Goal: Information Seeking & Learning: Learn about a topic

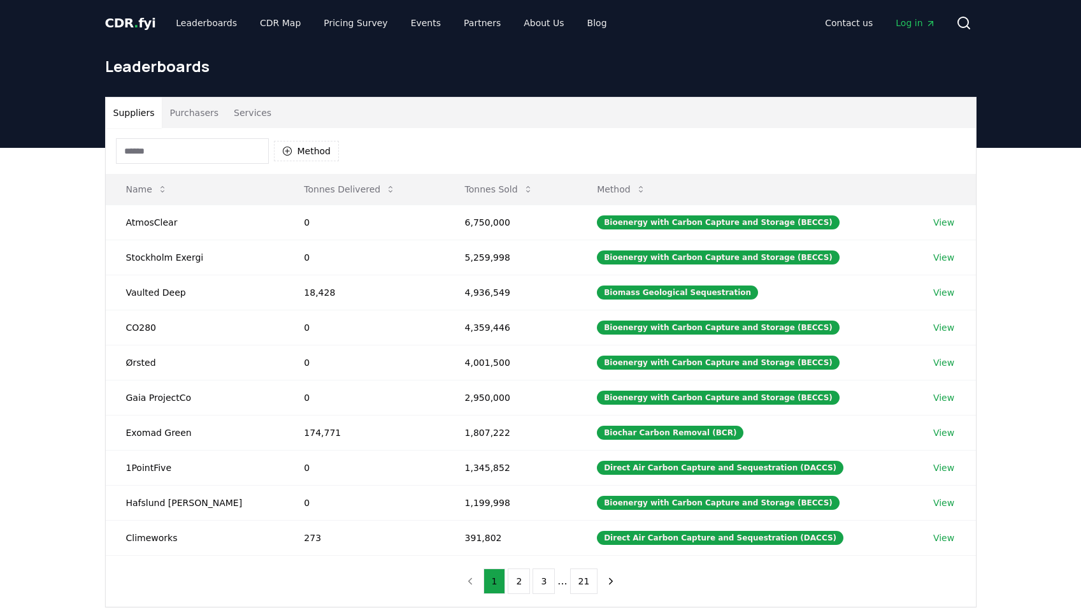
scroll to position [85, 0]
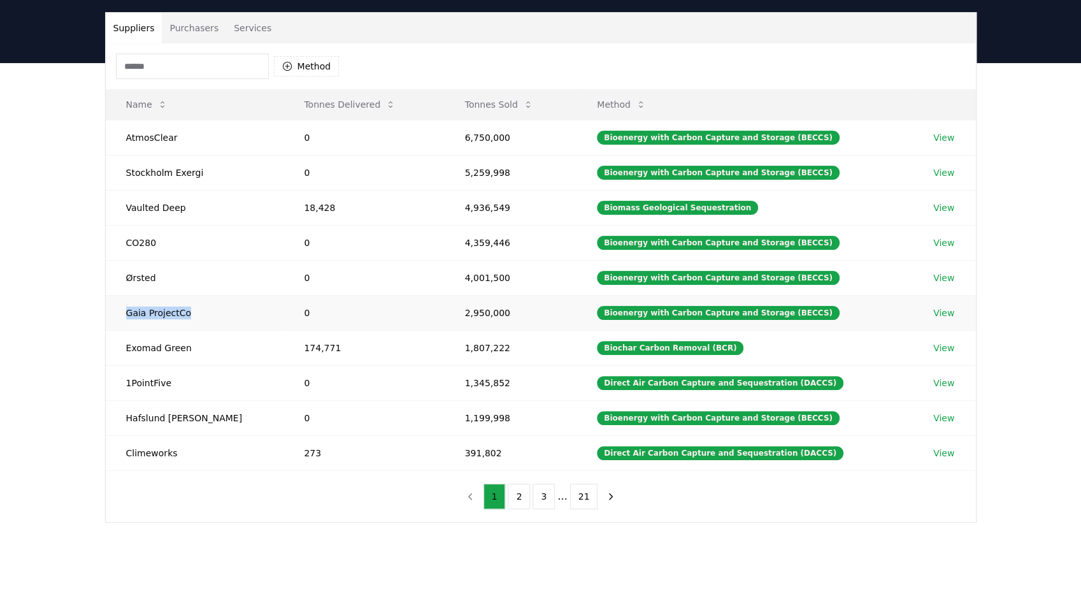
drag, startPoint x: 191, startPoint y: 311, endPoint x: 127, endPoint y: 308, distance: 64.4
click at [127, 308] on td "Gaia ProjectCo" at bounding box center [195, 312] width 178 height 35
copy td "Gaia ProjectCo"
drag, startPoint x: 213, startPoint y: 423, endPoint x: 124, endPoint y: 414, distance: 89.0
click at [124, 414] on td "Hafslund [PERSON_NAME]" at bounding box center [195, 417] width 178 height 35
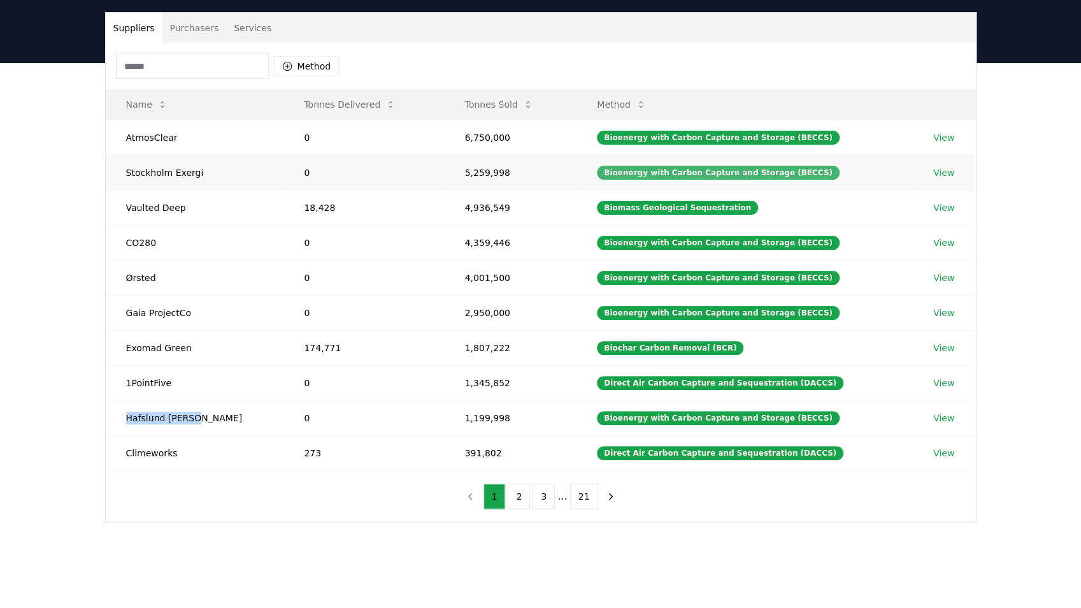
copy td "Hafslund [PERSON_NAME]"
click at [376, 168] on td "0" at bounding box center [364, 172] width 161 height 35
click at [452, 130] on td "6,750,000" at bounding box center [511, 137] width 133 height 35
click at [457, 161] on td "5,259,998" at bounding box center [511, 172] width 133 height 35
click at [457, 164] on td "5,259,998" at bounding box center [511, 172] width 133 height 35
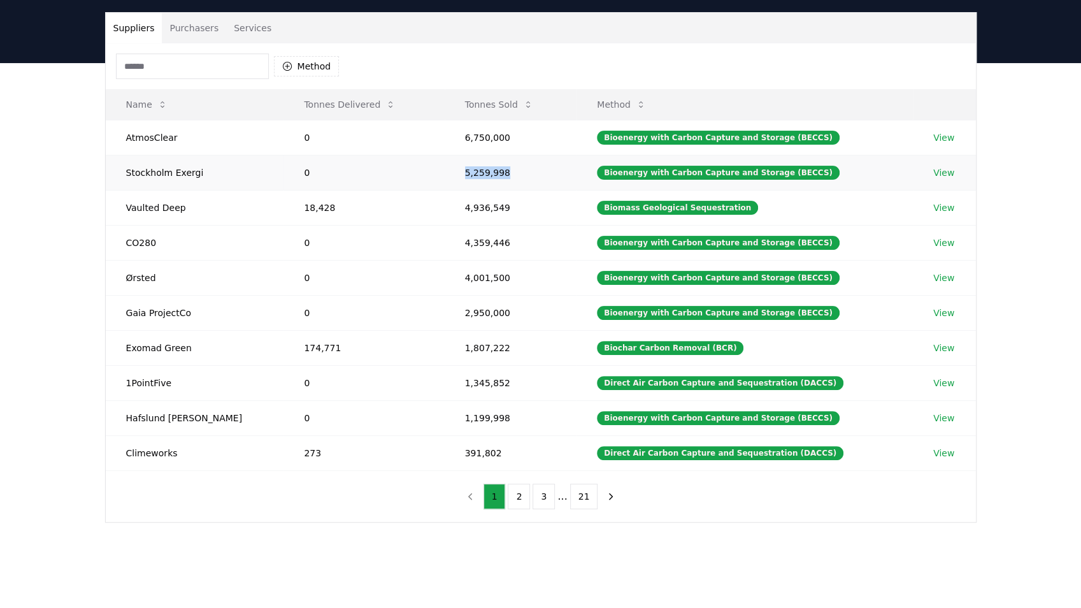
click at [457, 164] on td "5,259,998" at bounding box center [511, 172] width 133 height 35
click at [457, 166] on td "5,259,998" at bounding box center [511, 172] width 133 height 35
click at [198, 29] on button "Purchasers" at bounding box center [194, 28] width 64 height 31
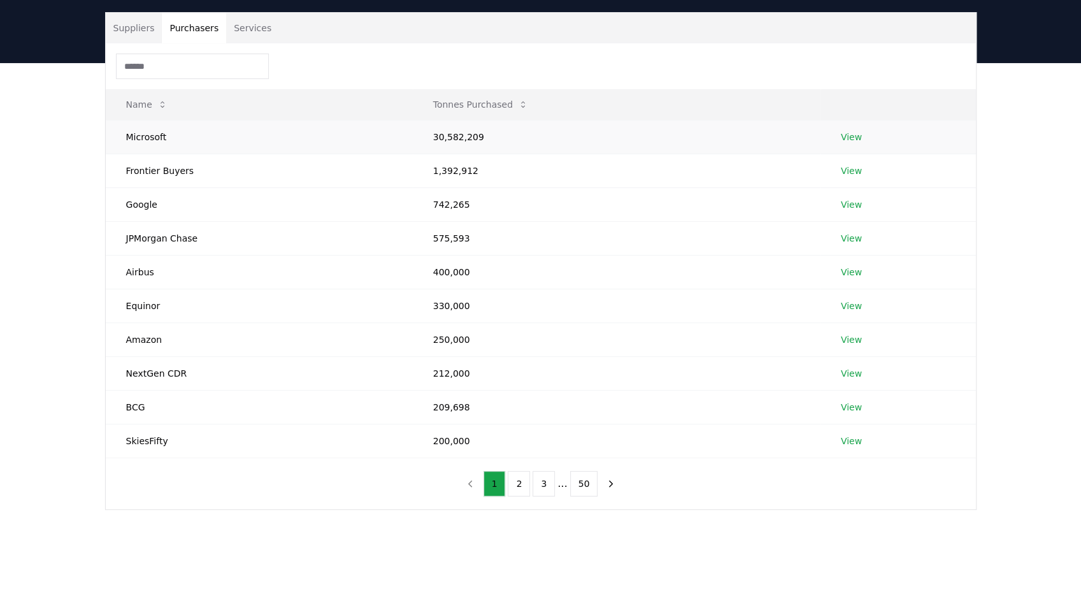
click at [846, 131] on link "View" at bounding box center [851, 137] width 21 height 13
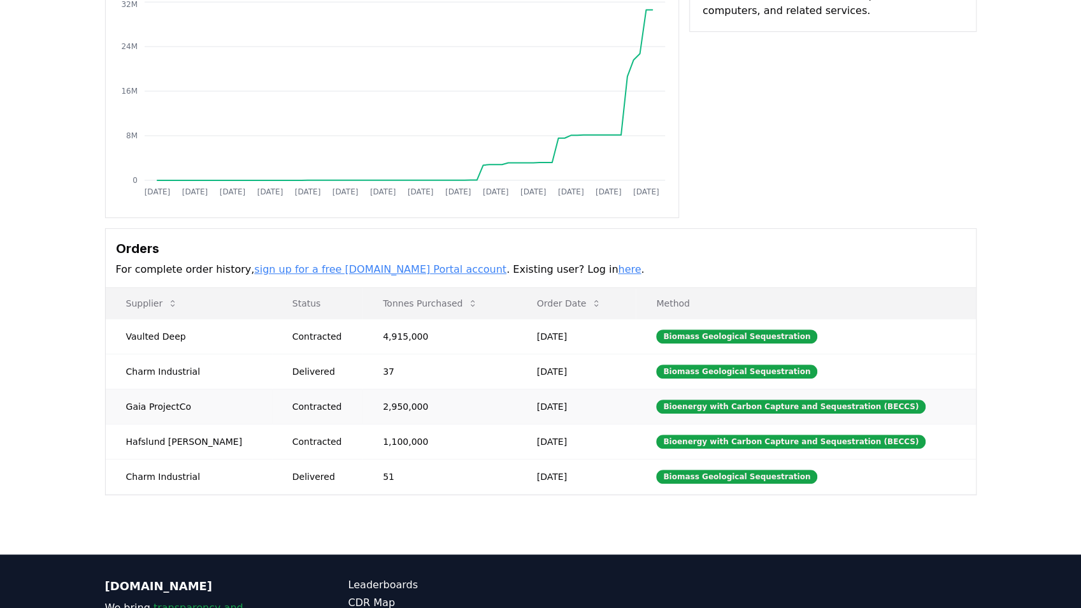
scroll to position [255, 0]
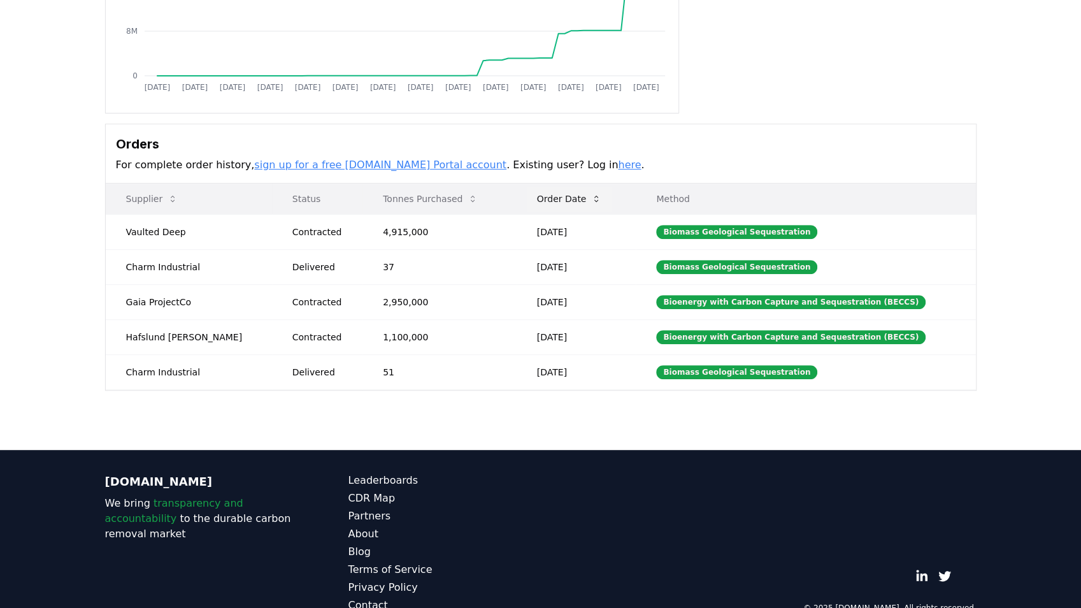
click at [561, 198] on button "Order Date" at bounding box center [569, 198] width 85 height 25
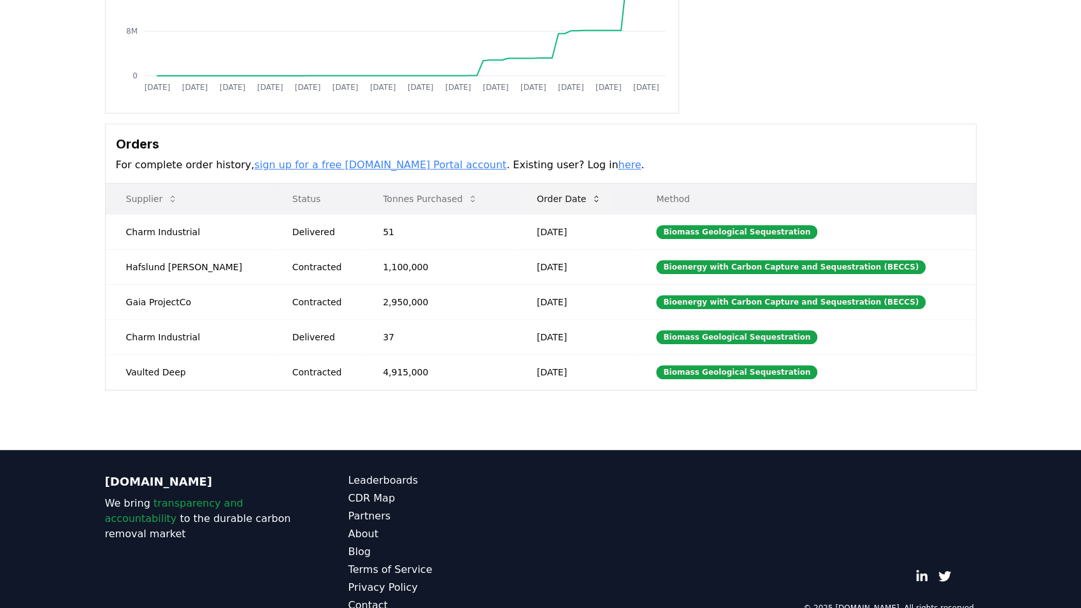
click at [561, 198] on button "Order Date" at bounding box center [569, 198] width 85 height 25
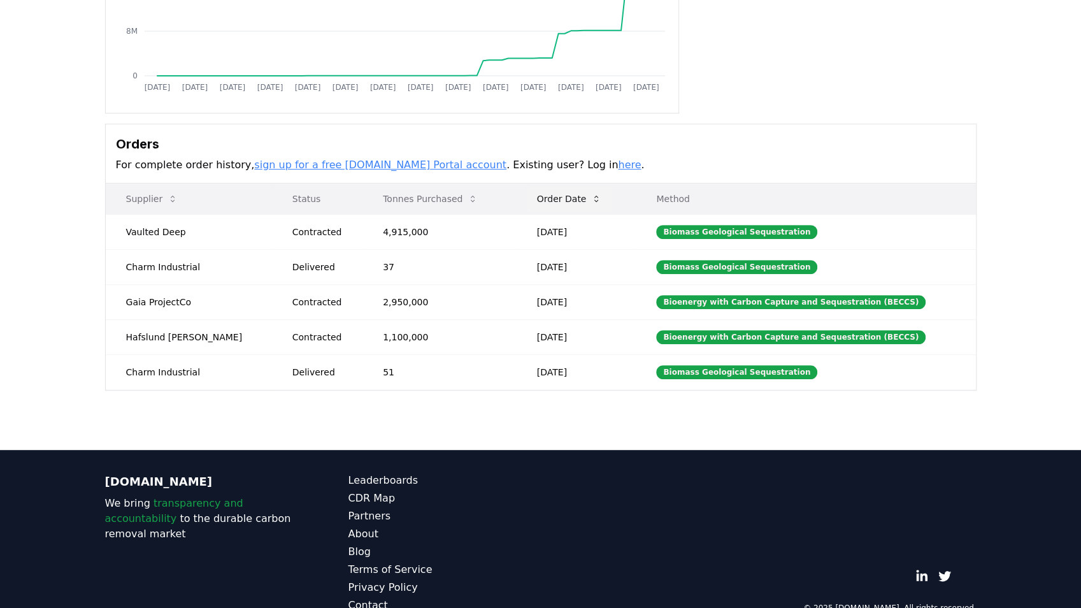
click at [561, 198] on button "Order Date" at bounding box center [569, 198] width 85 height 25
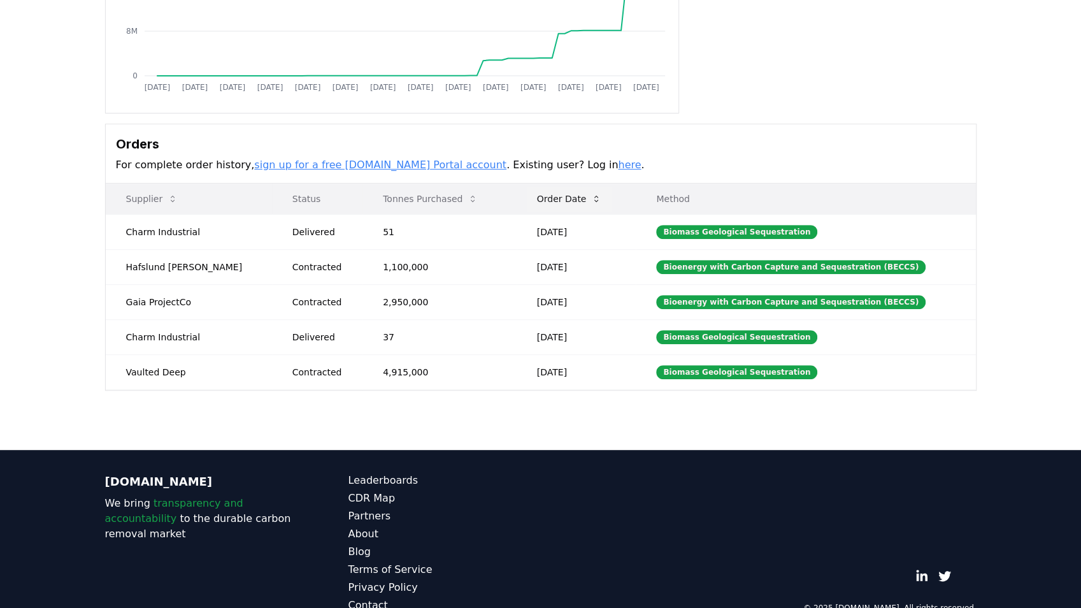
click at [561, 198] on button "Order Date" at bounding box center [569, 198] width 85 height 25
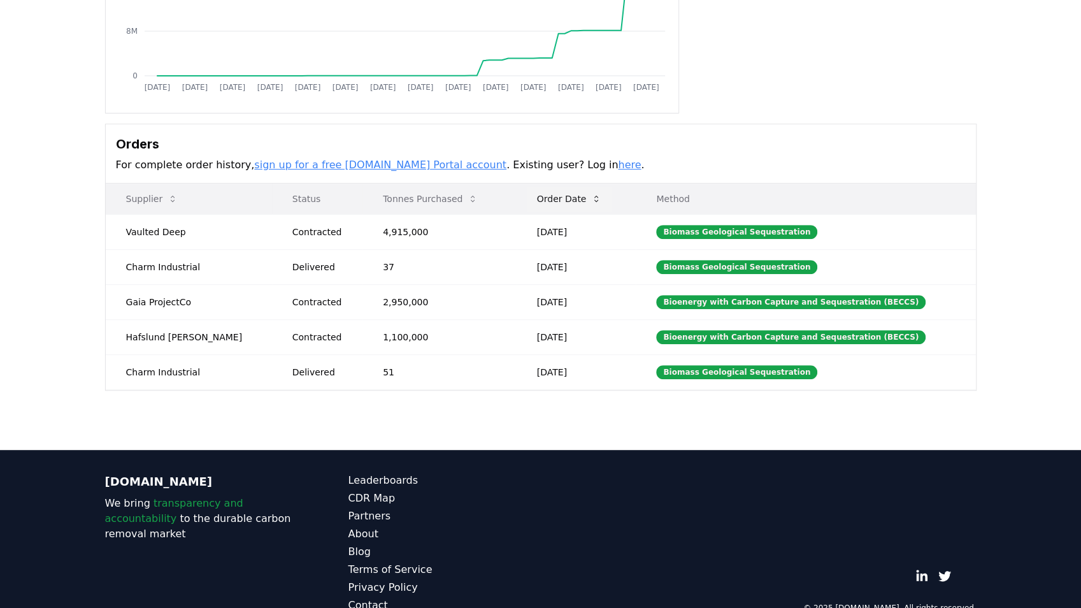
click at [561, 198] on button "Order Date" at bounding box center [569, 198] width 85 height 25
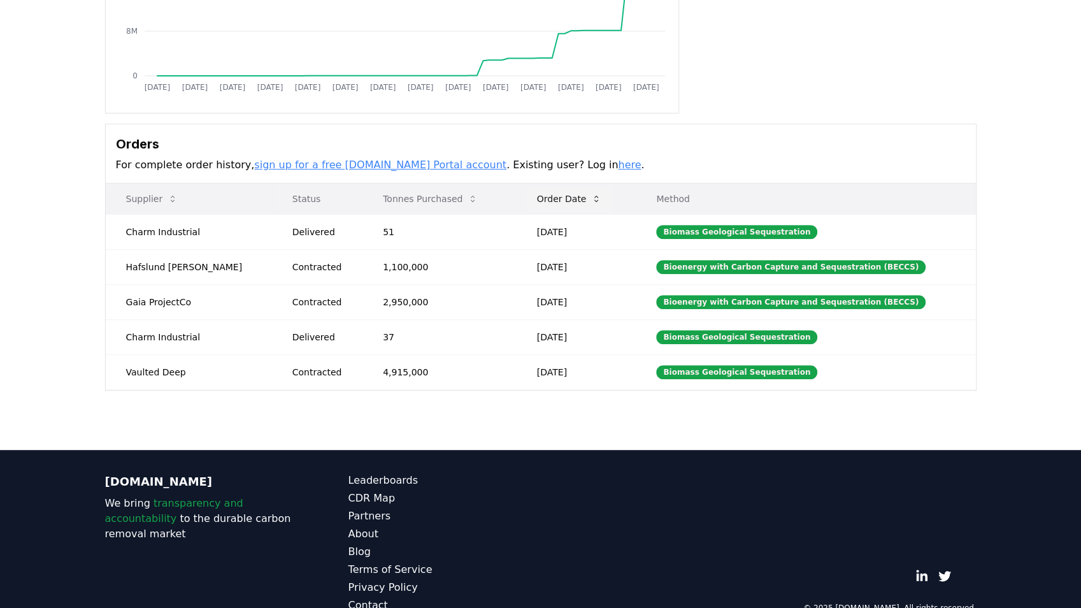
click at [561, 198] on button "Order Date" at bounding box center [569, 198] width 85 height 25
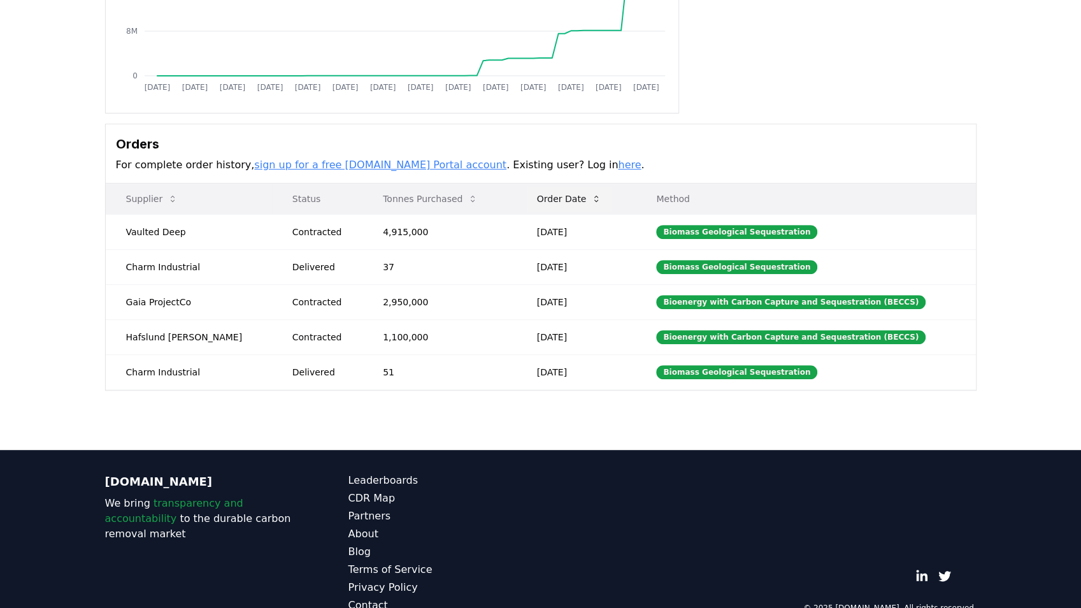
click at [561, 198] on button "Order Date" at bounding box center [569, 198] width 85 height 25
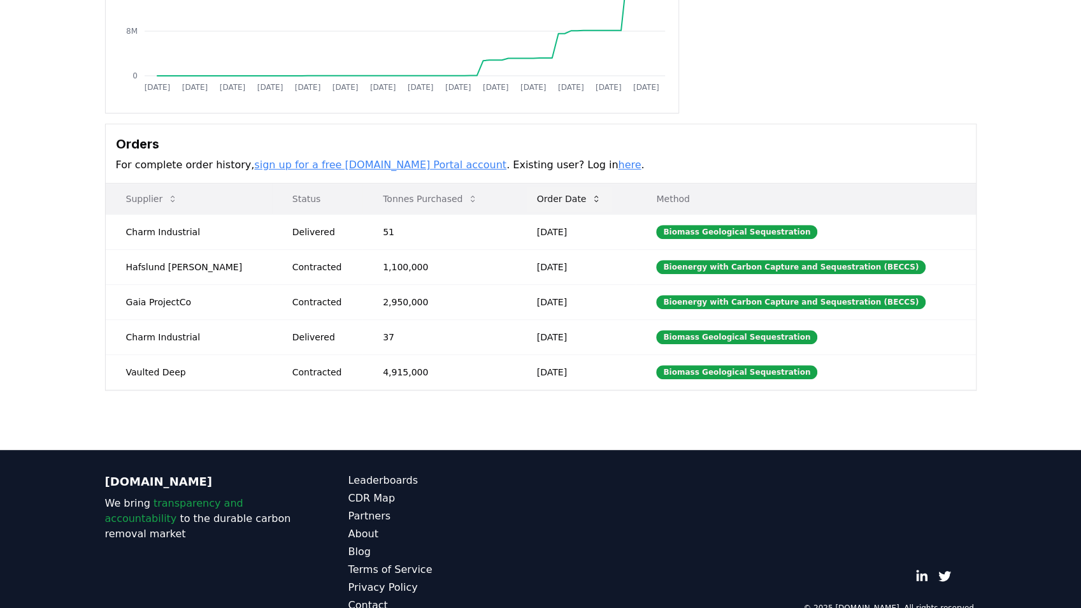
click at [561, 198] on button "Order Date" at bounding box center [569, 198] width 85 height 25
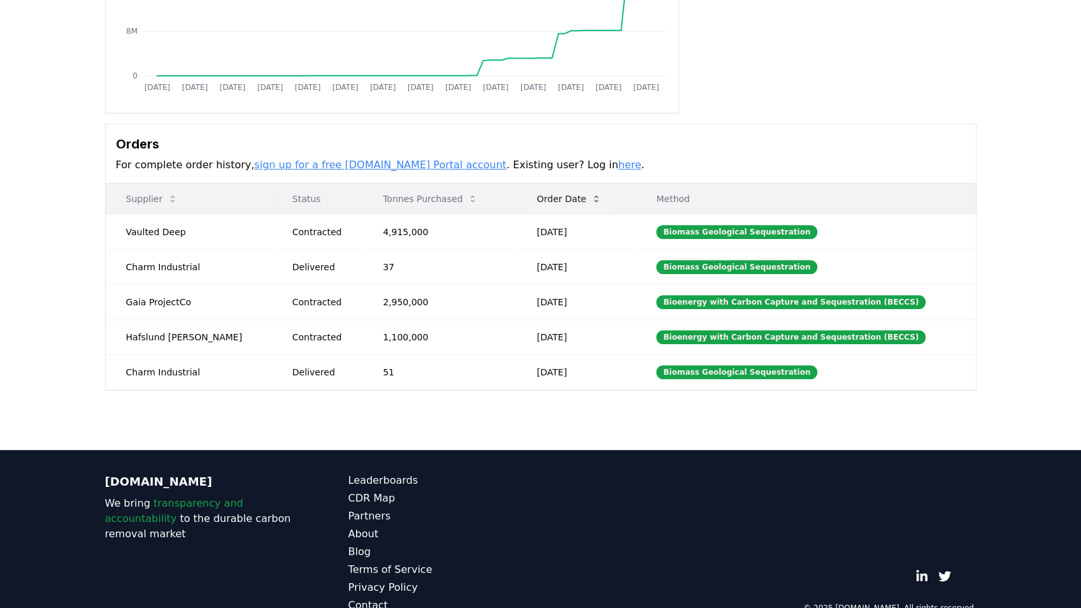
click at [561, 198] on button "Order Date" at bounding box center [569, 198] width 85 height 25
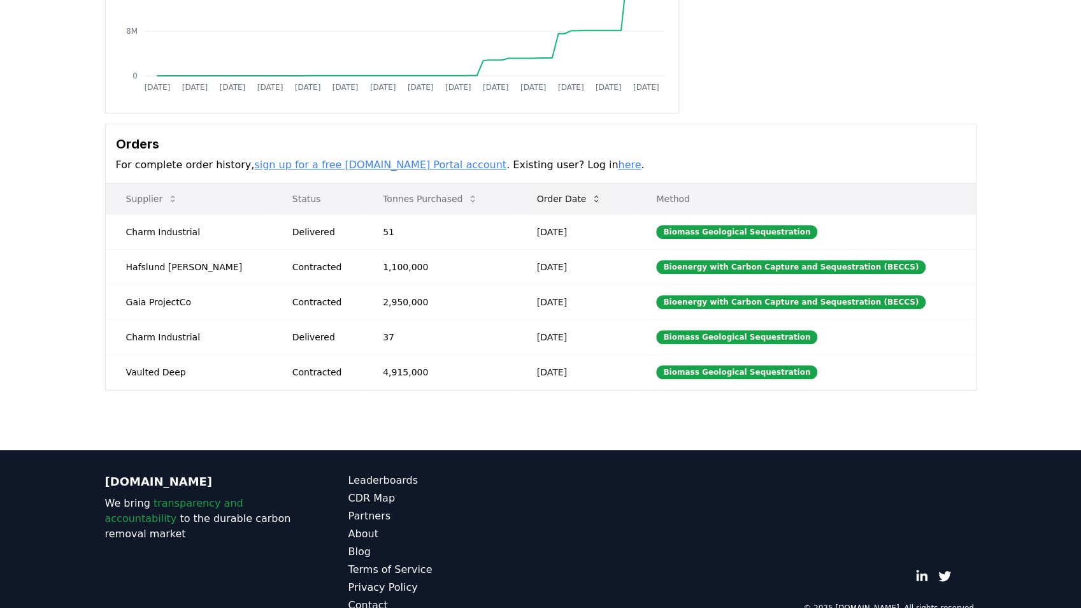
click at [561, 198] on button "Order Date" at bounding box center [569, 198] width 85 height 25
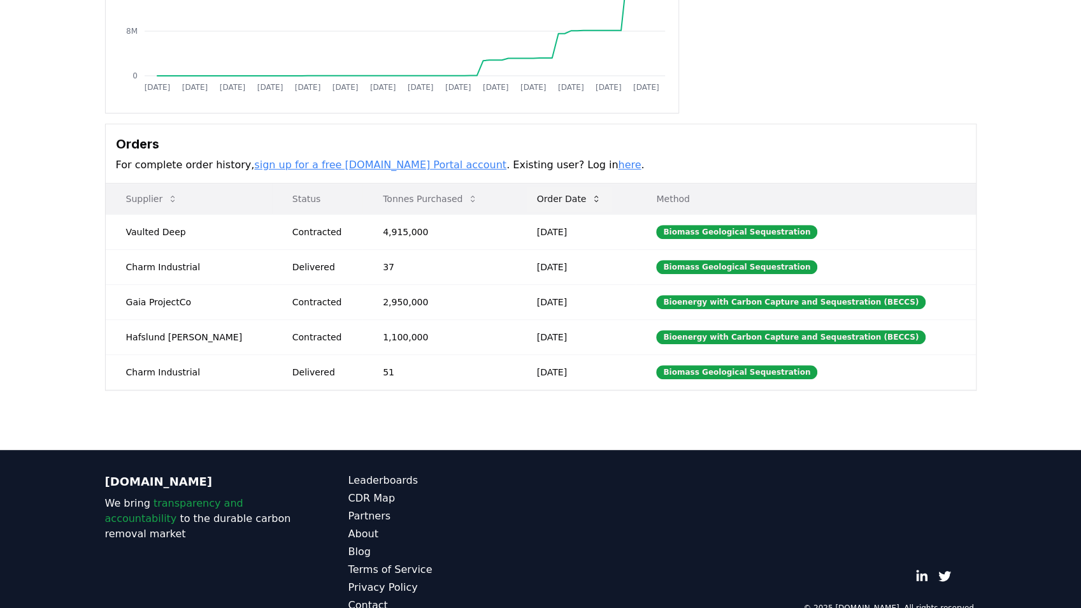
click at [561, 198] on button "Order Date" at bounding box center [569, 198] width 85 height 25
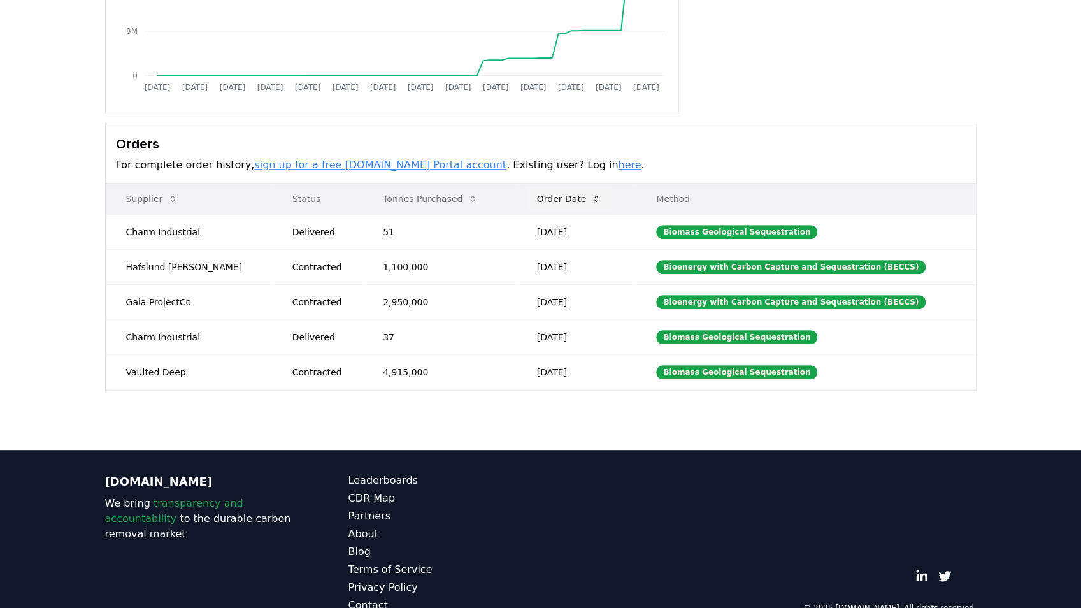
click at [561, 198] on button "Order Date" at bounding box center [569, 198] width 85 height 25
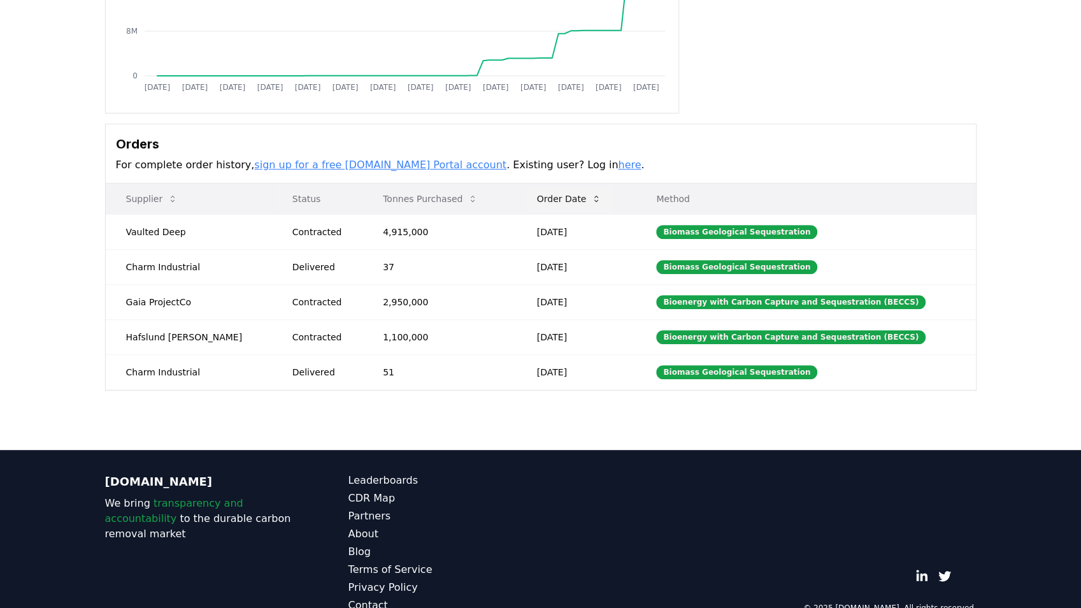
click at [561, 198] on button "Order Date" at bounding box center [569, 198] width 85 height 25
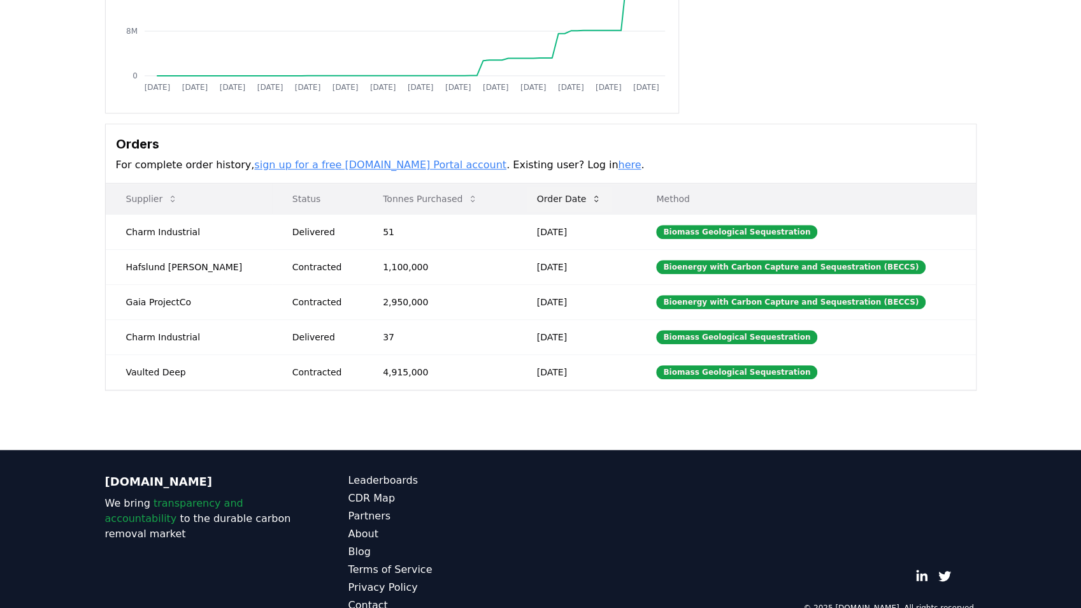
click at [561, 198] on button "Order Date" at bounding box center [569, 198] width 85 height 25
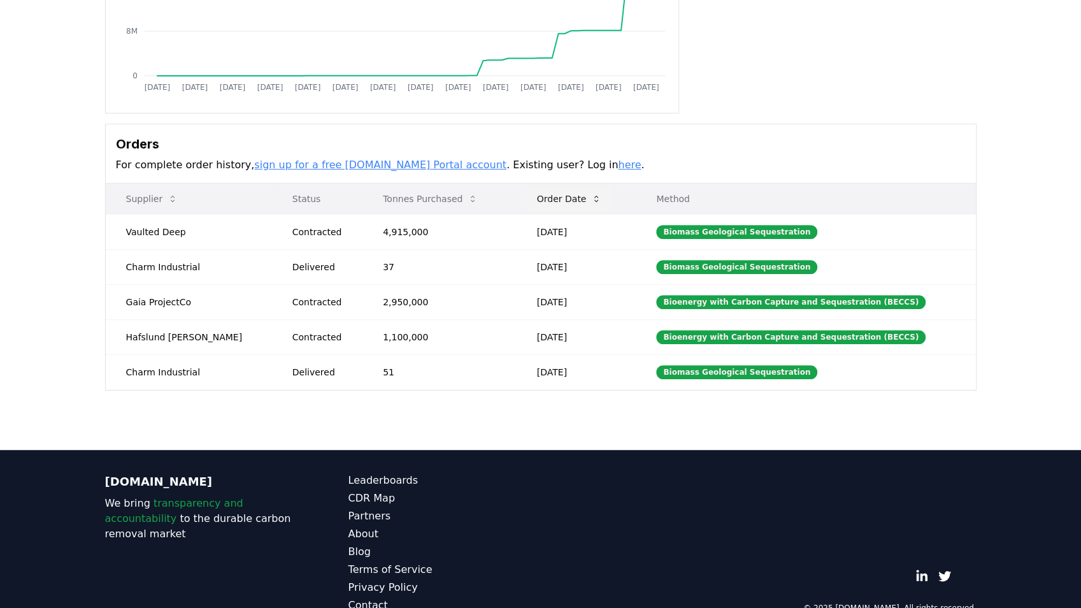
click at [561, 198] on button "Order Date" at bounding box center [569, 198] width 85 height 25
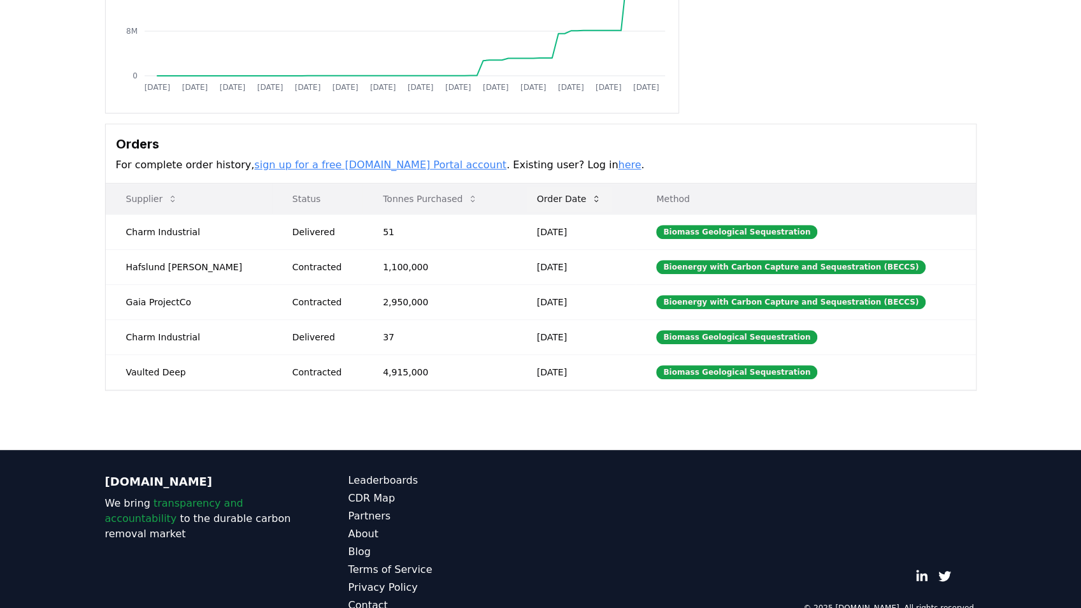
click at [561, 198] on button "Order Date" at bounding box center [569, 198] width 85 height 25
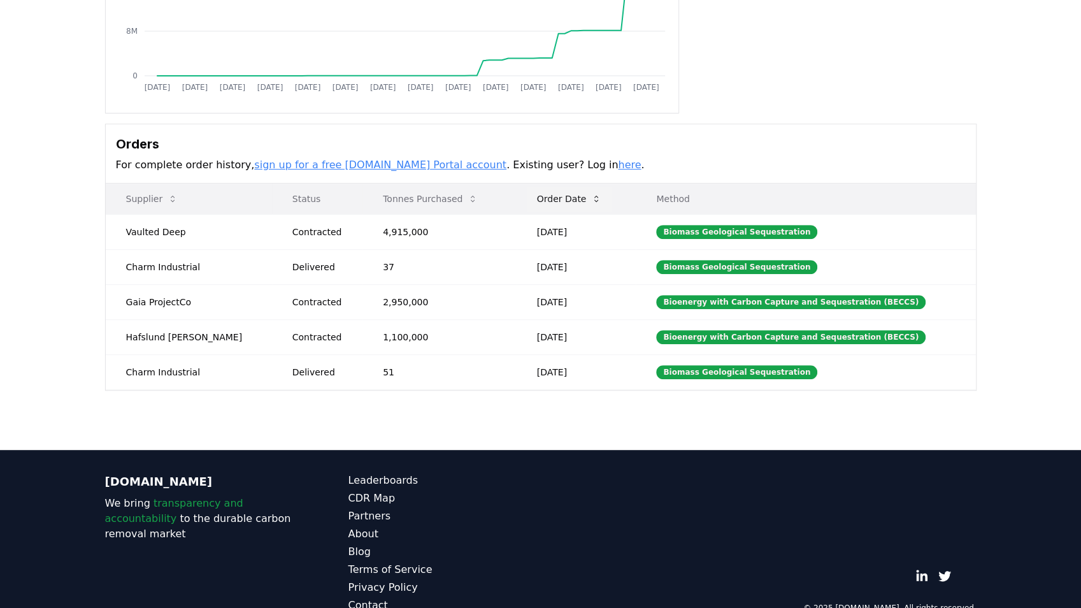
click at [561, 198] on button "Order Date" at bounding box center [569, 198] width 85 height 25
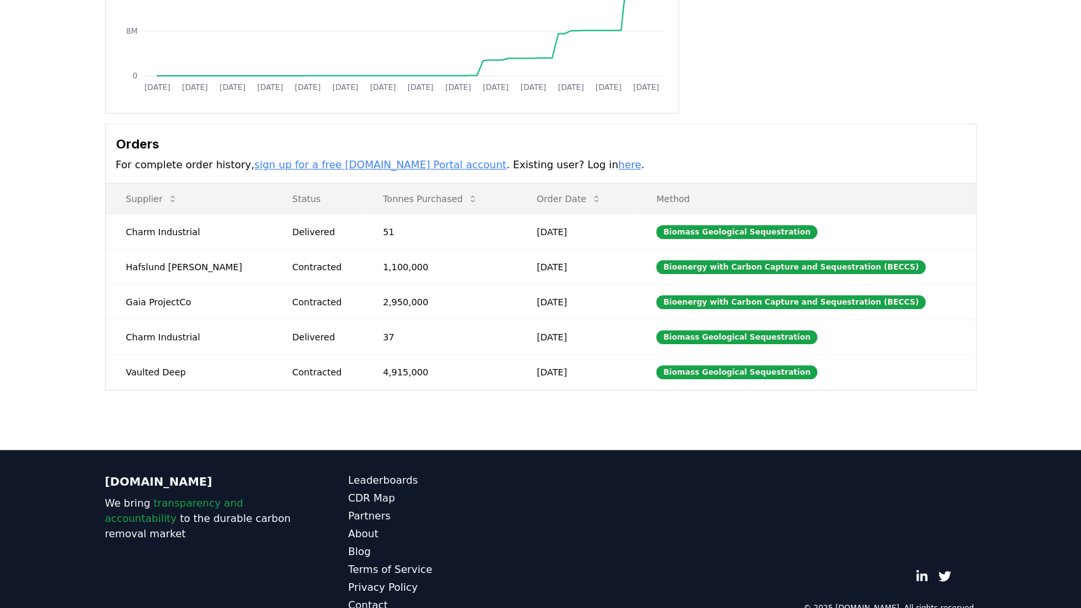
click at [618, 169] on link "here" at bounding box center [629, 165] width 23 height 12
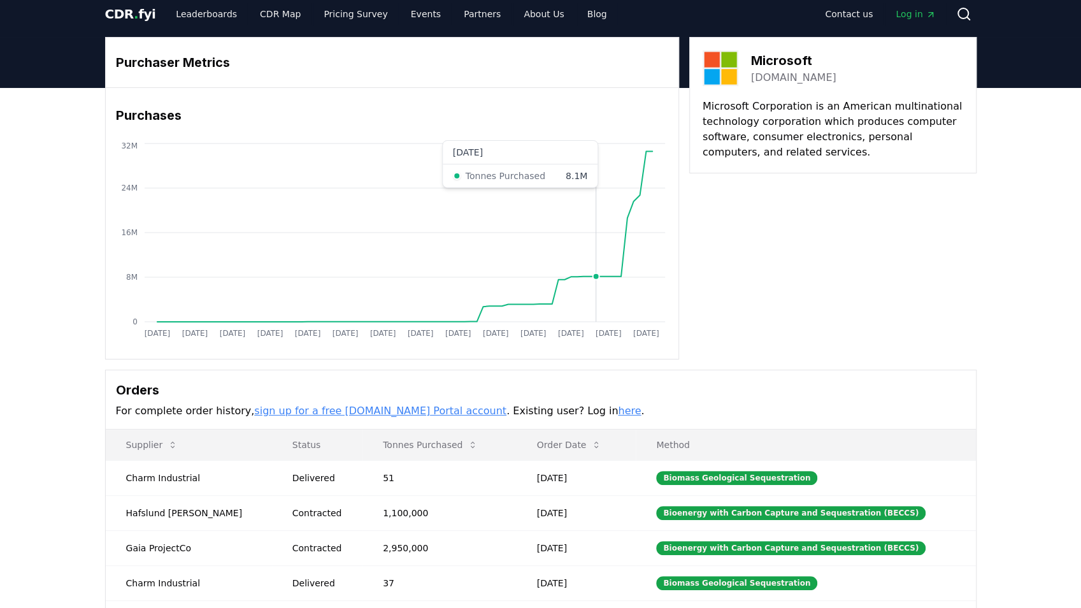
scroll to position [0, 0]
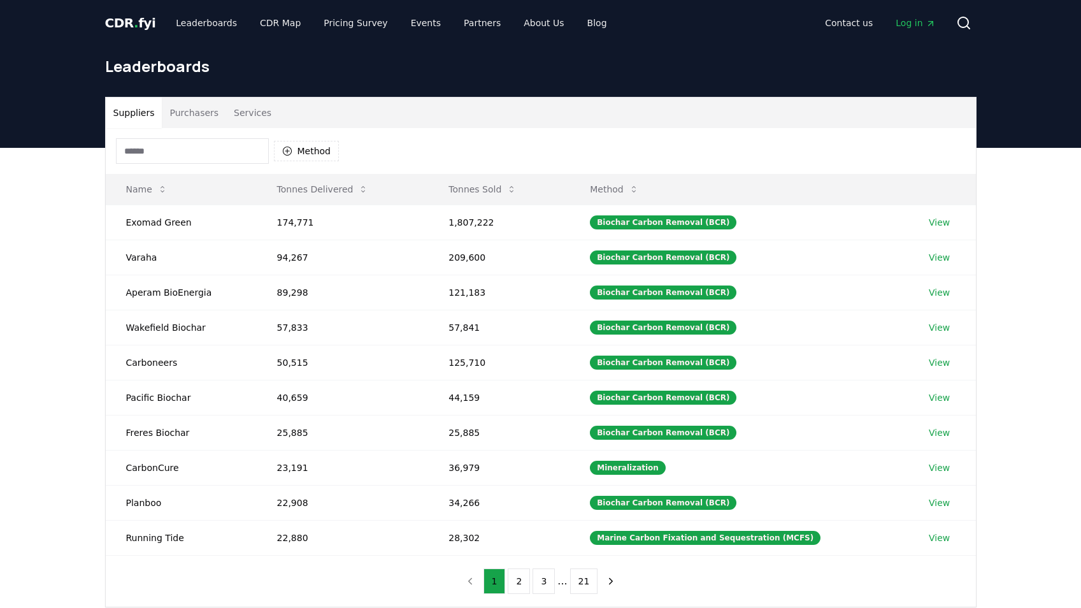
scroll to position [85, 0]
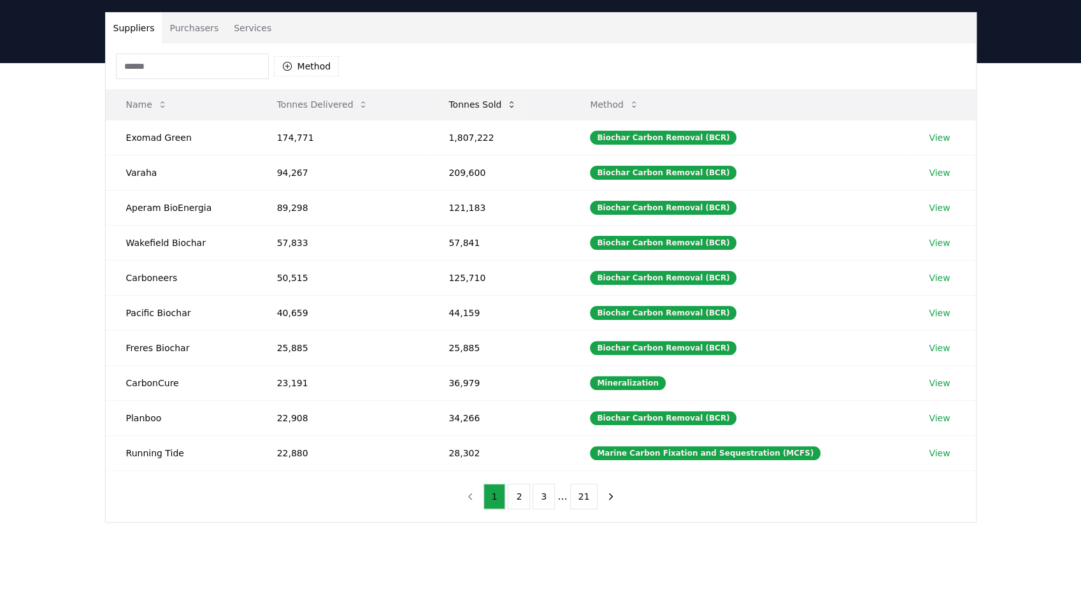
click at [485, 104] on button "Tonnes Sold" at bounding box center [482, 104] width 89 height 25
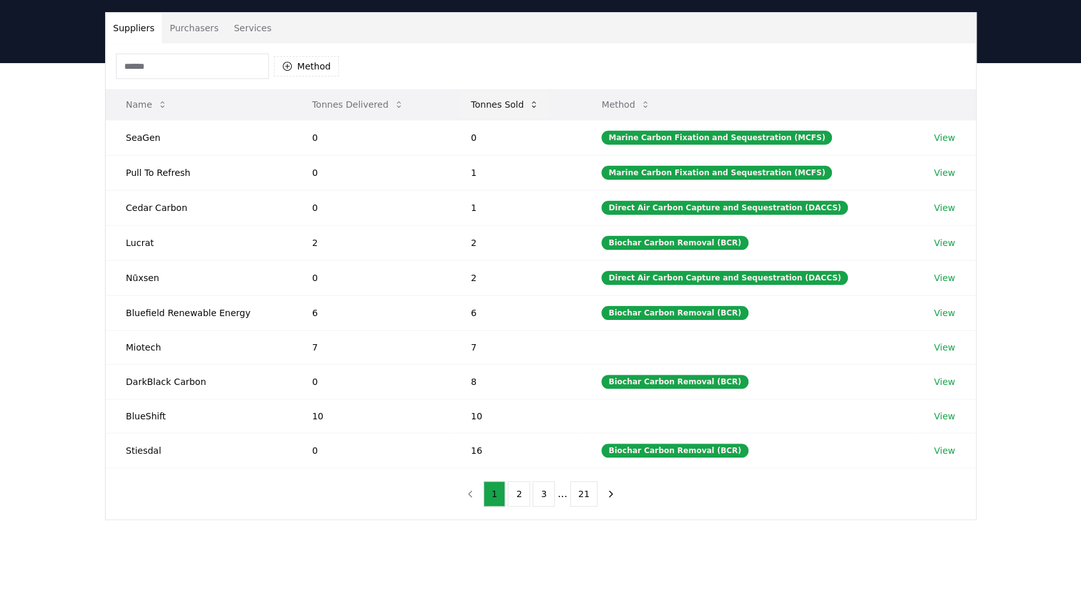
click at [485, 104] on button "Tonnes Sold" at bounding box center [505, 104] width 89 height 25
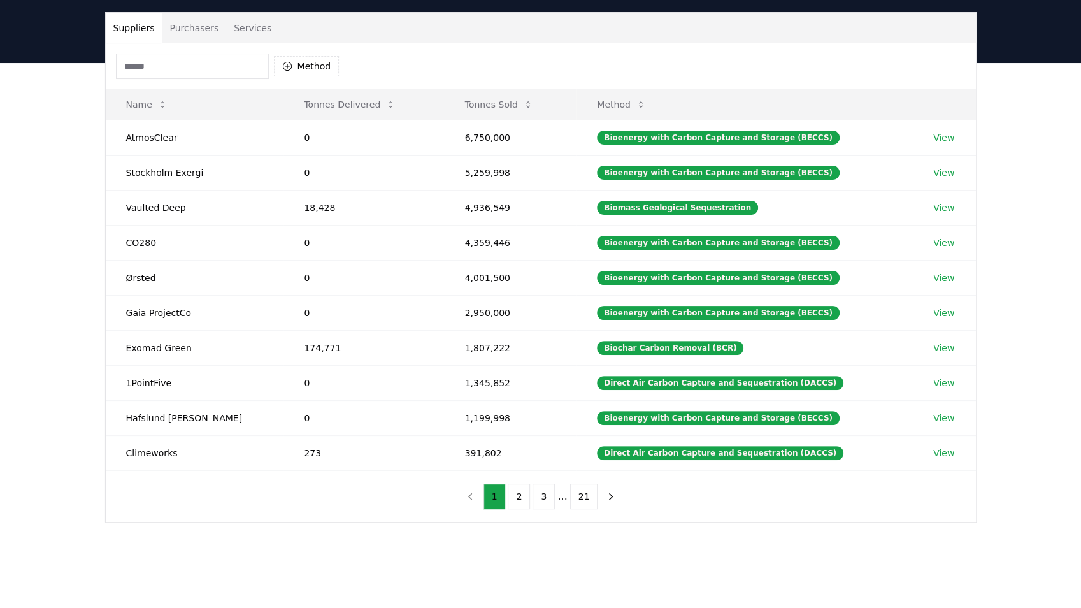
click at [198, 34] on button "Purchasers" at bounding box center [194, 28] width 64 height 31
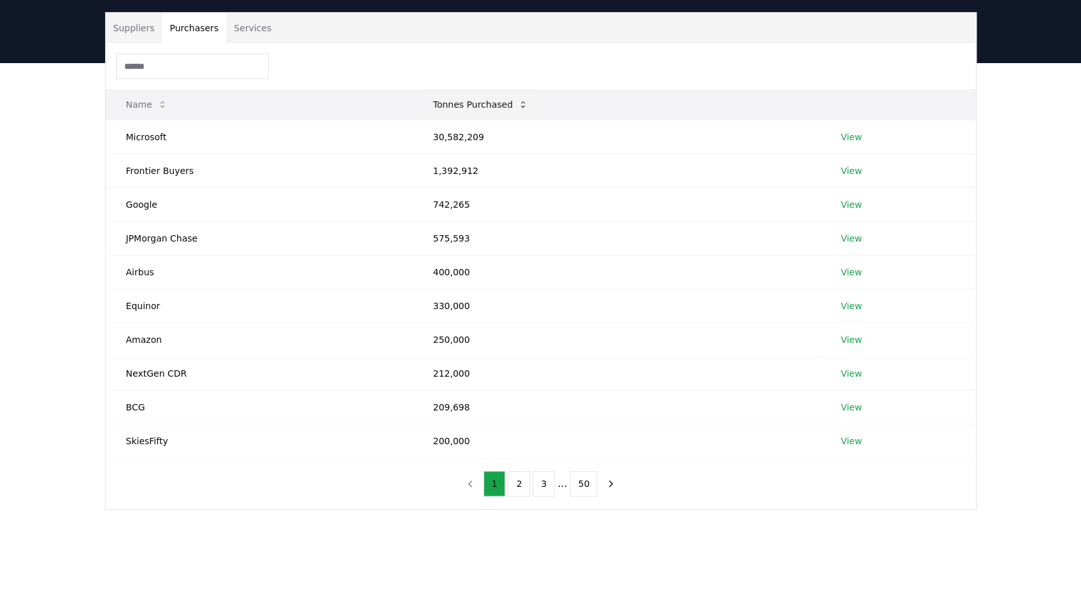
click at [457, 103] on button "Tonnes Purchased" at bounding box center [480, 104] width 115 height 25
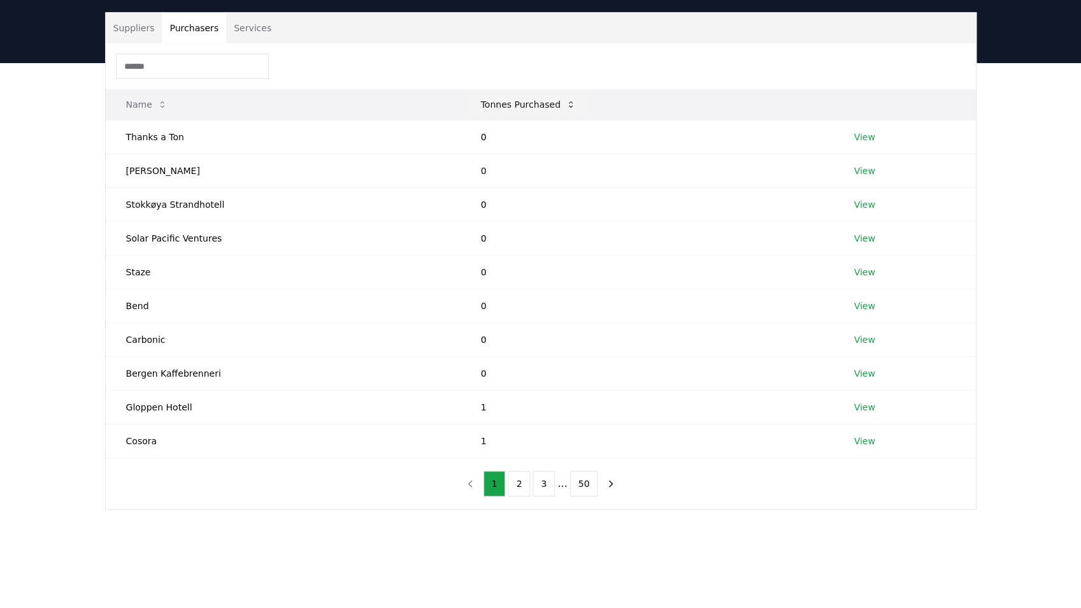
click at [517, 108] on button "Tonnes Purchased" at bounding box center [528, 104] width 115 height 25
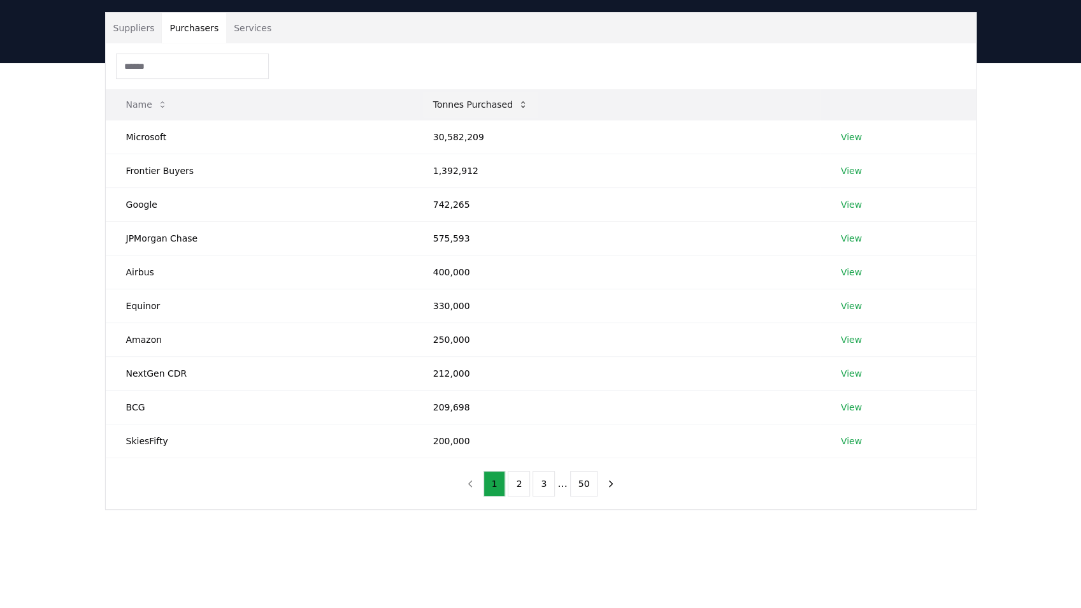
click at [493, 104] on button "Tonnes Purchased" at bounding box center [480, 104] width 115 height 25
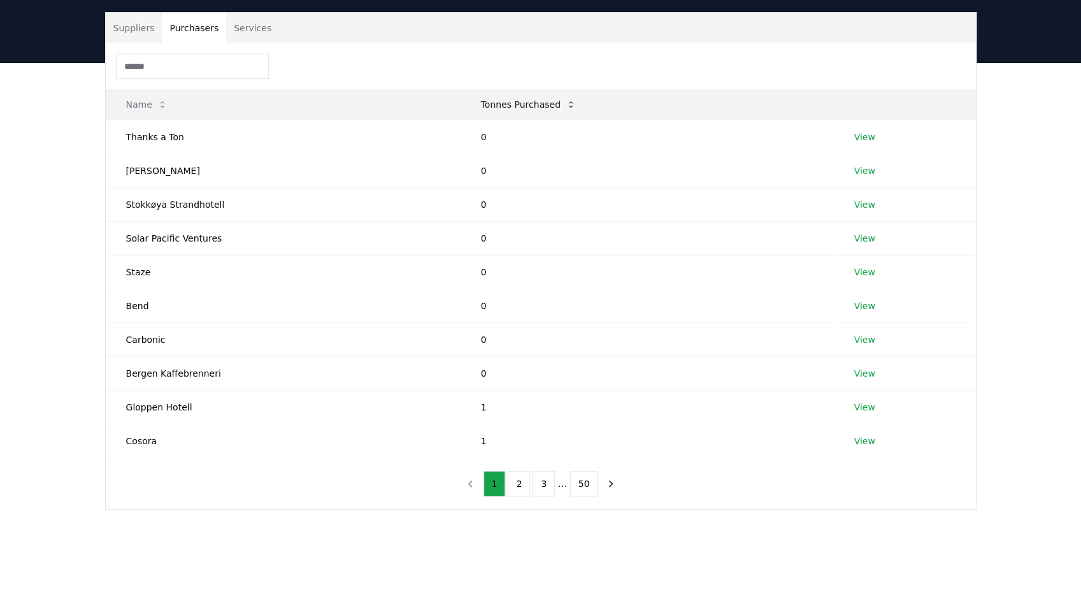
click at [508, 110] on button "Tonnes Purchased" at bounding box center [528, 104] width 115 height 25
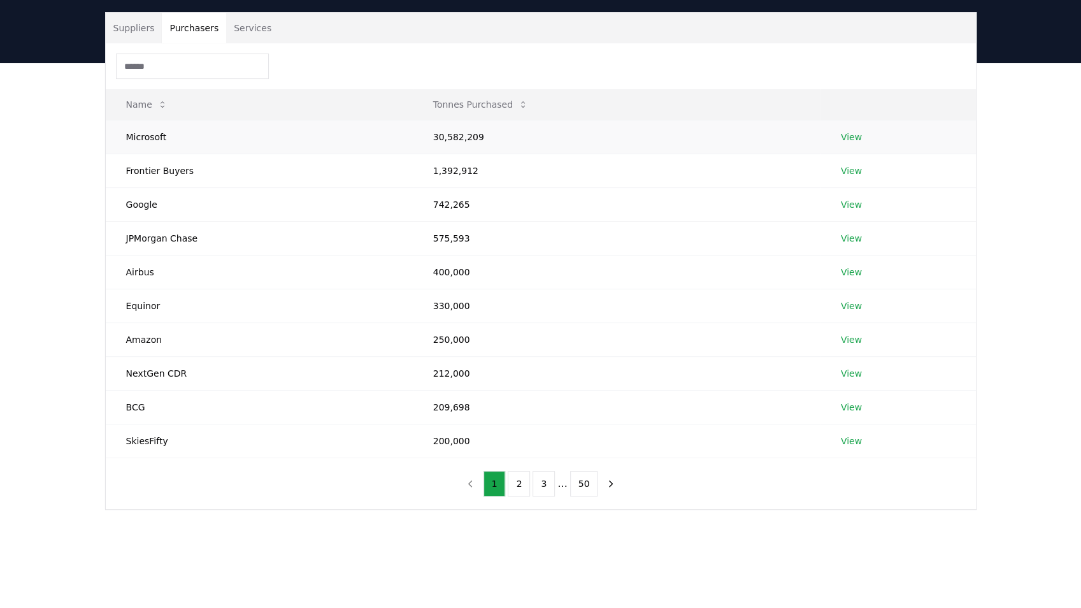
click at [845, 134] on link "View" at bounding box center [851, 137] width 21 height 13
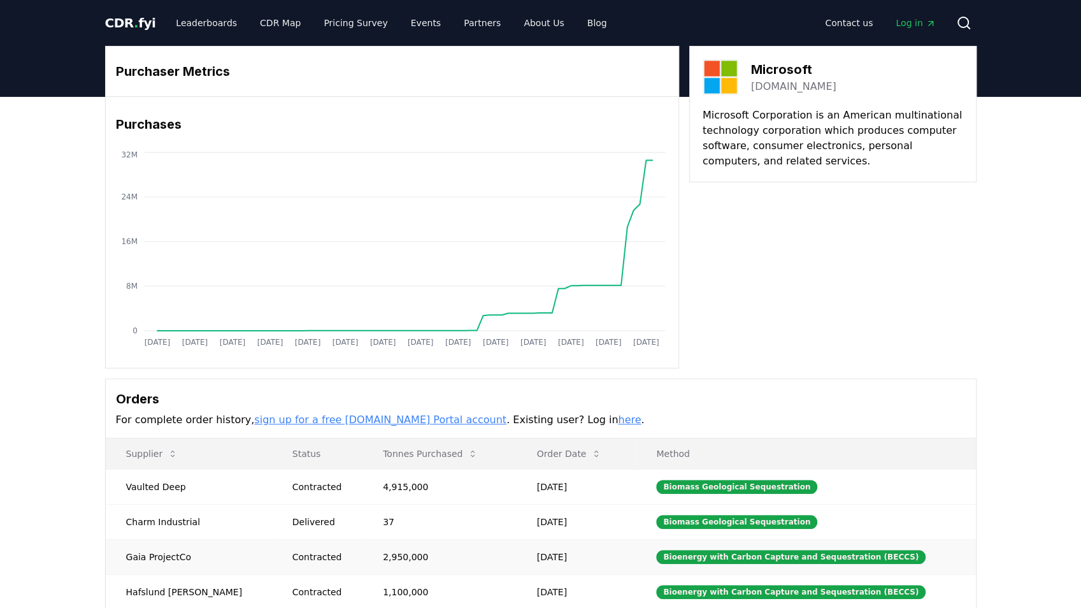
scroll to position [212, 0]
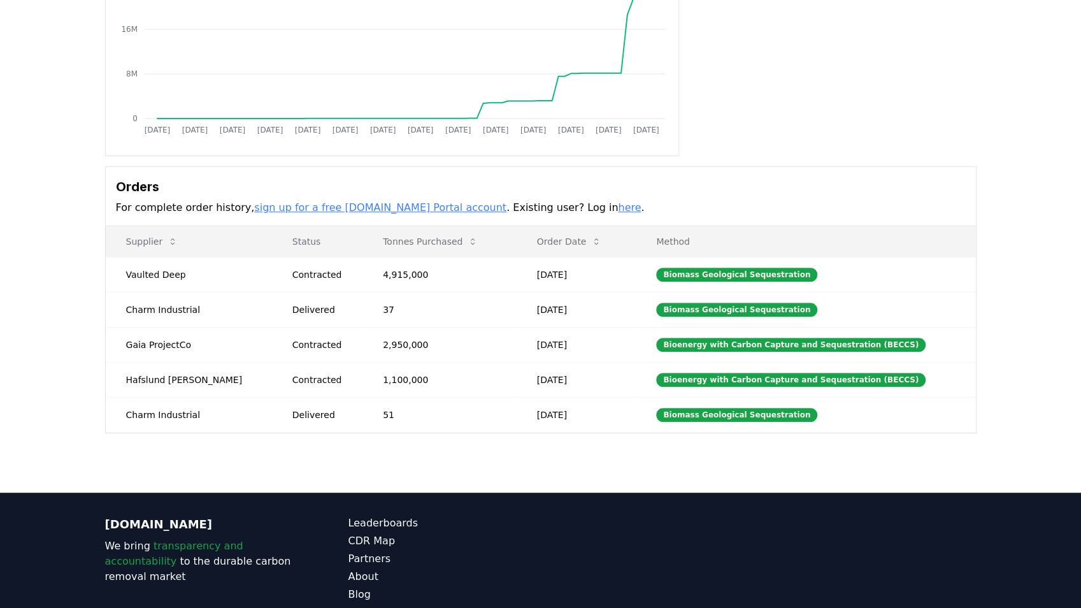
click at [618, 210] on link "here" at bounding box center [629, 207] width 23 height 12
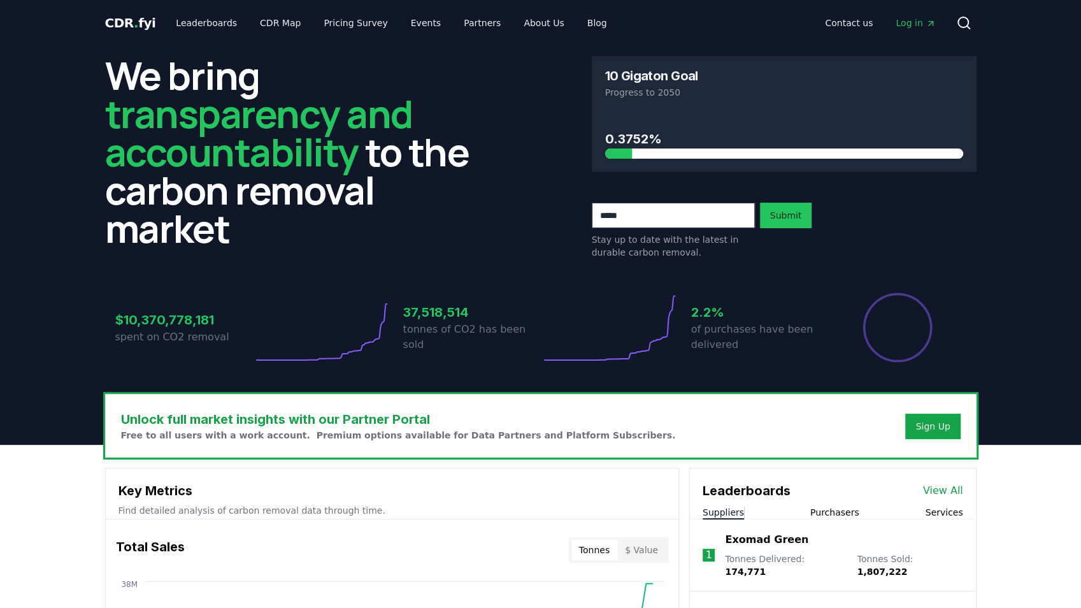
click at [915, 17] on span "Log in" at bounding box center [916, 23] width 40 height 13
